Goal: Check status

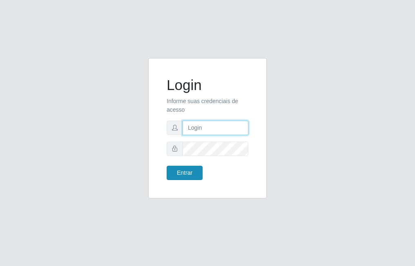
type input "raiane@B7"
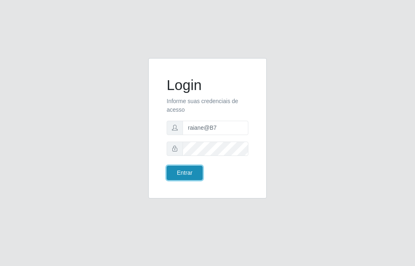
click at [188, 177] on button "Entrar" at bounding box center [185, 173] width 36 height 14
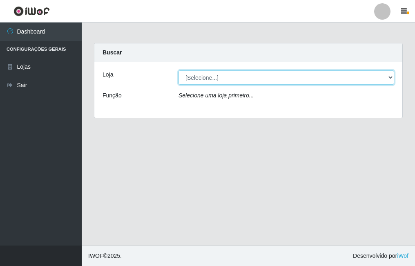
click at [280, 79] on select "[Selecione...] Bemais Supermercados - B7 Oitizeiro" at bounding box center [287, 77] width 216 height 14
select select "411"
click at [179, 70] on select "[Selecione...] Bemais Supermercados - B7 Oitizeiro" at bounding box center [287, 77] width 216 height 14
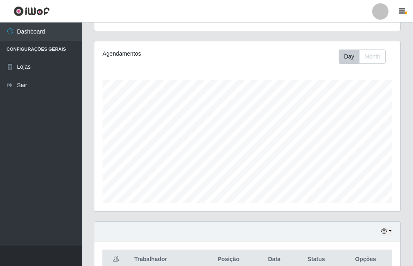
scroll to position [170, 306]
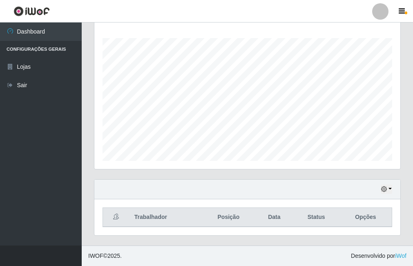
click at [385, 194] on div "Hoje 1 dia 3 dias 1 Semana Não encerrados" at bounding box center [247, 189] width 306 height 20
click at [383, 190] on icon "button" at bounding box center [384, 189] width 6 height 6
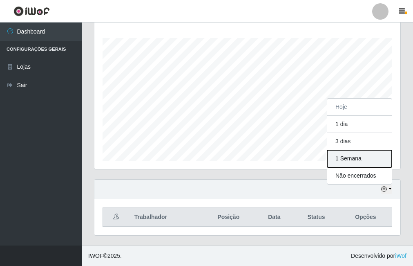
click at [360, 158] on button "1 Semana" at bounding box center [359, 158] width 65 height 17
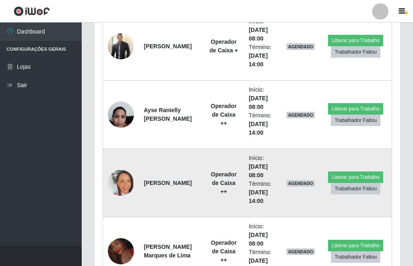
scroll to position [418, 0]
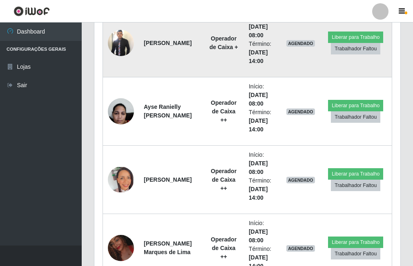
click at [124, 46] on img at bounding box center [121, 43] width 26 height 28
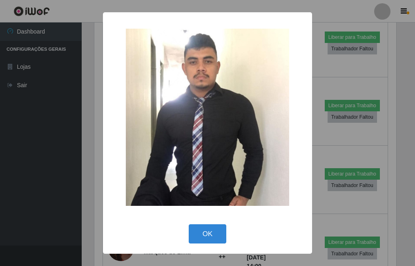
click at [91, 104] on div "× OK Cancel" at bounding box center [207, 133] width 415 height 266
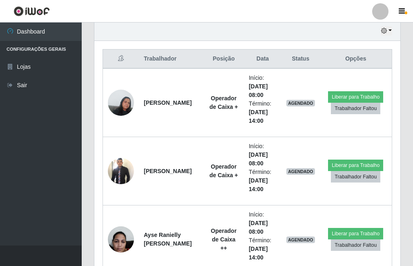
scroll to position [228, 0]
